Goal: Information Seeking & Learning: Learn about a topic

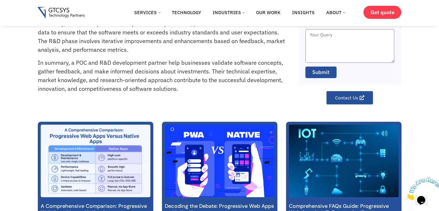
scroll to position [202, 0]
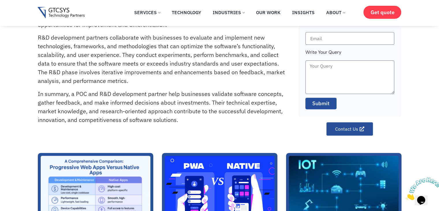
click at [432, 177] on div at bounding box center [420, 188] width 31 height 23
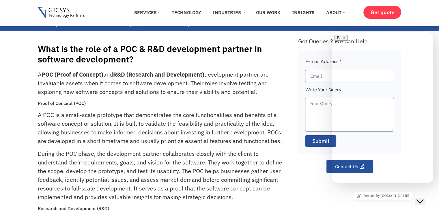
scroll to position [0, 0]
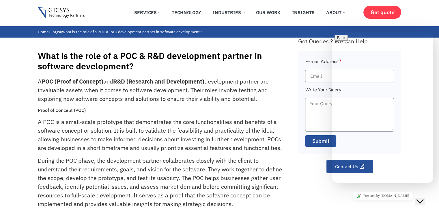
click at [416, 5] on div "✕ Services Application Services Web Application Mobile Application AI (Artifici…" at bounding box center [219, 13] width 439 height 26
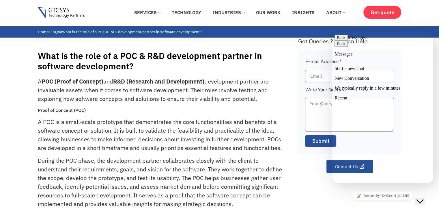
click at [267, 45] on div "What is the role of a POC & R&D development partner in software development? A …" at bounding box center [165, 203] width 254 height 320
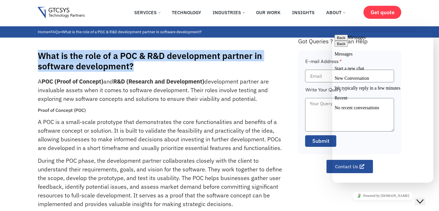
drag, startPoint x: 134, startPoint y: 64, endPoint x: 25, endPoint y: 60, distance: 109.1
click at [25, 60] on div "What is the role of a POC & R&D development partner in software development? A …" at bounding box center [219, 201] width 439 height 326
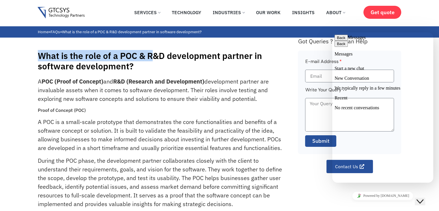
drag, startPoint x: 40, startPoint y: 55, endPoint x: 155, endPoint y: 56, distance: 115.7
click at [155, 56] on h1 "What is the role of a POC & R&D development partner in software development?" at bounding box center [165, 60] width 254 height 21
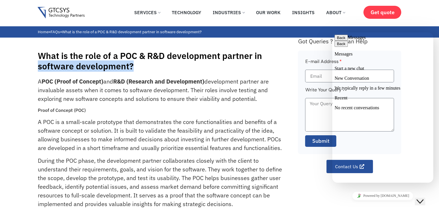
drag, startPoint x: 132, startPoint y: 68, endPoint x: 35, endPoint y: 62, distance: 97.1
click at [35, 62] on div "What is the role of a POC & R&D development partner in software development? A …" at bounding box center [219, 201] width 439 height 326
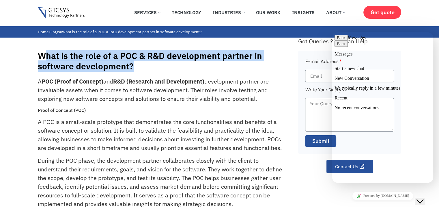
drag, startPoint x: 43, startPoint y: 51, endPoint x: 199, endPoint y: 74, distance: 157.9
click at [199, 74] on div "What is the role of a POC & R&D development partner in software development?" at bounding box center [165, 62] width 254 height 24
click at [148, 70] on h1 "What is the role of a POC & R&D development partner in software development?" at bounding box center [165, 60] width 254 height 21
drag, startPoint x: 133, startPoint y: 64, endPoint x: 25, endPoint y: 45, distance: 109.5
click at [25, 45] on div "What is the role of a POC & R&D development partner in software development? A …" at bounding box center [219, 201] width 439 height 326
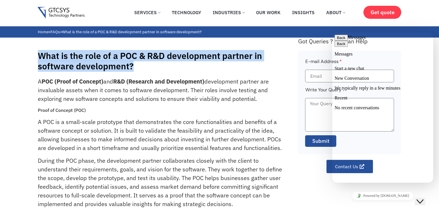
click at [25, 45] on div "What is the role of a POC & R&D development partner in software development? A …" at bounding box center [219, 201] width 439 height 326
click at [33, 57] on div "What is the role of a POC & R&D development partner in software development? A …" at bounding box center [219, 201] width 439 height 326
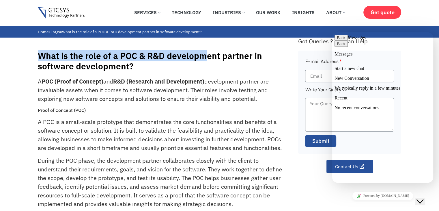
drag, startPoint x: 35, startPoint y: 56, endPoint x: 196, endPoint y: 58, distance: 161.0
click at [202, 56] on div "What is the role of a POC & R&D development partner in software development? A …" at bounding box center [219, 201] width 439 height 326
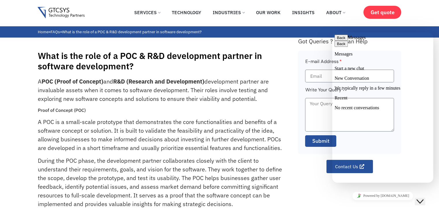
click at [147, 64] on h1 "What is the role of a POC & R&D development partner in software development?" at bounding box center [165, 60] width 254 height 21
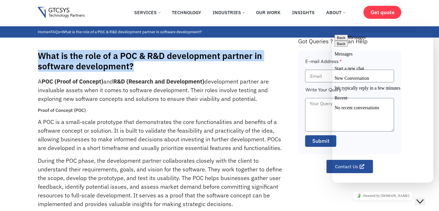
drag, startPoint x: 135, startPoint y: 65, endPoint x: 13, endPoint y: 54, distance: 122.2
click at [13, 54] on div "What is the role of a POC & R&D development partner in software development? A …" at bounding box center [219, 201] width 439 height 326
click at [23, 59] on div "What is the role of a POC & R&D development partner in software development? A …" at bounding box center [219, 201] width 439 height 326
click at [32, 55] on div "What is the role of a POC & R&D development partner in software development? A …" at bounding box center [219, 201] width 439 height 326
drag, startPoint x: 38, startPoint y: 53, endPoint x: 227, endPoint y: 66, distance: 189.2
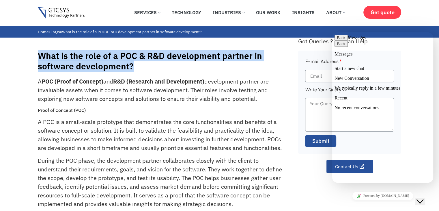
click at [227, 66] on h1 "What is the role of a POC & R&D development partner in software development?" at bounding box center [165, 60] width 254 height 21
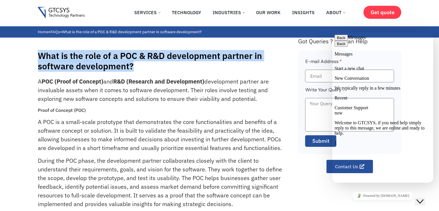
click at [217, 64] on h1 "What is the role of a POC & R&D development partner in software development?" at bounding box center [165, 60] width 254 height 21
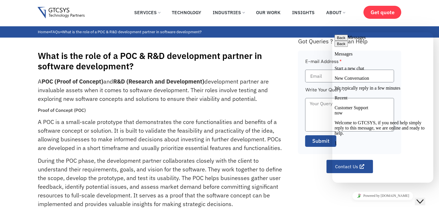
click at [421, 198] on icon "Close Chat This icon closes the chat window." at bounding box center [419, 201] width 7 height 7
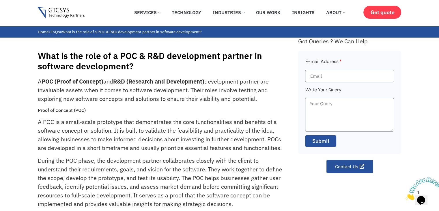
click at [295, 177] on div "What is the role of a POC & R&D development partner in software development? A …" at bounding box center [220, 201] width 364 height 326
